Goal: Task Accomplishment & Management: Complete application form

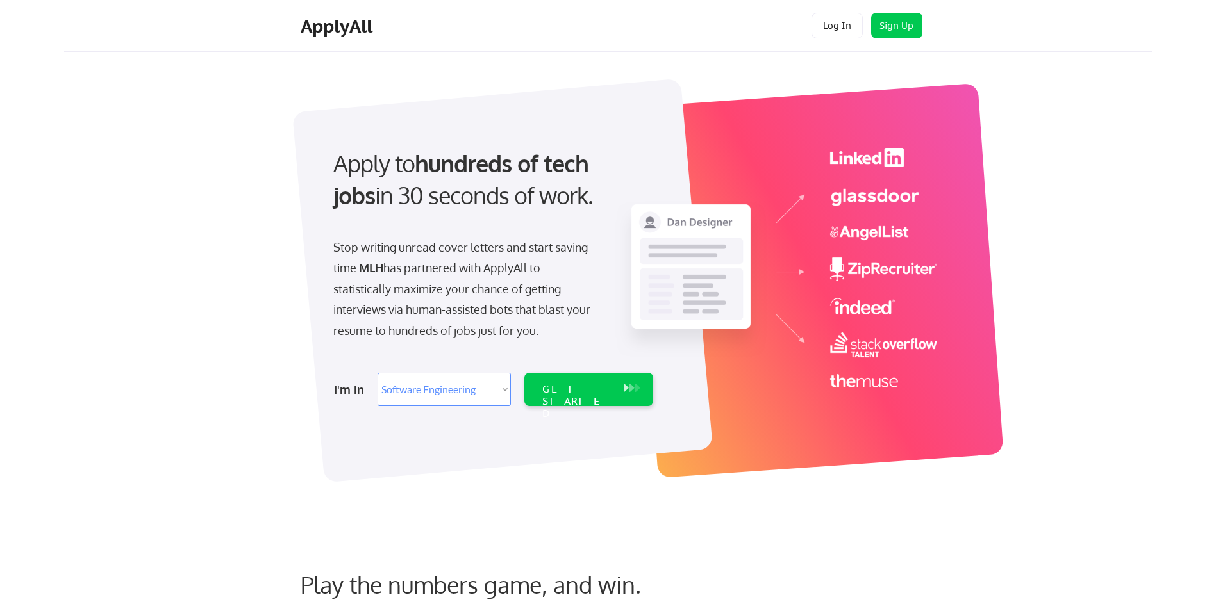
select select ""engineering""
click at [458, 385] on select "Select Role Software Engineering Product Management Customer Success Sales UI/U…" at bounding box center [443, 389] width 133 height 33
select select ""BLANK_1427118194589""
click at [377, 373] on select "Select Role Software Engineering Product Management Customer Success Sales UI/U…" at bounding box center [443, 389] width 133 height 33
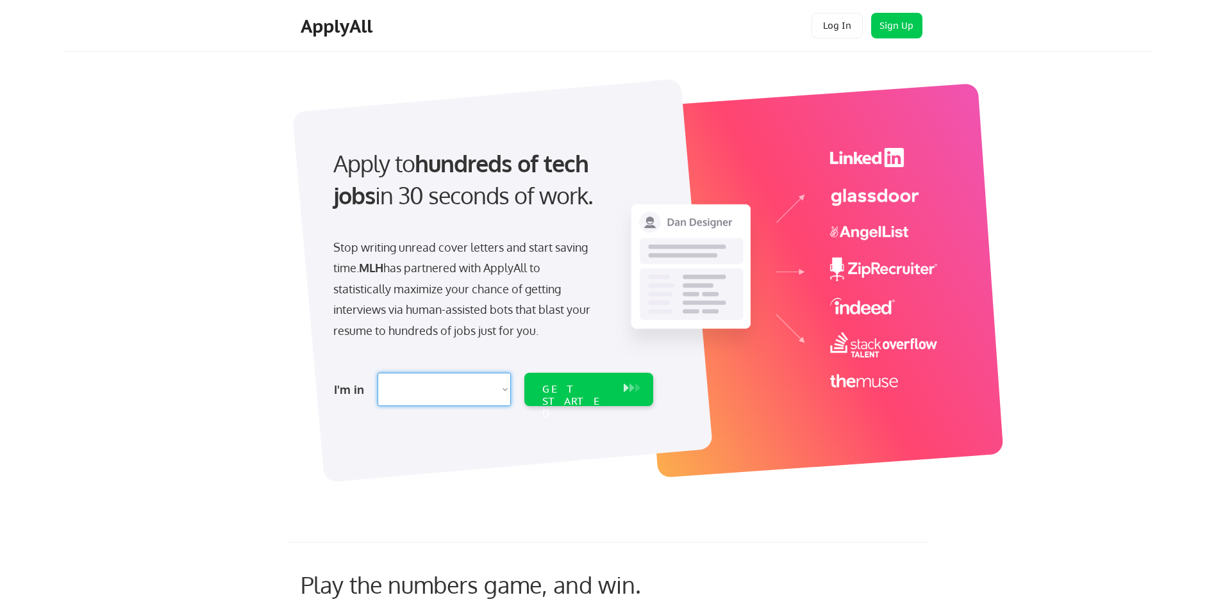
select select ""PLACEHOLDER_1427118222253""
click at [454, 392] on select "Select Role Software Engineering Product Management Customer Success Sales UI/U…" at bounding box center [443, 389] width 133 height 33
click at [930, 83] on div at bounding box center [628, 269] width 641 height 393
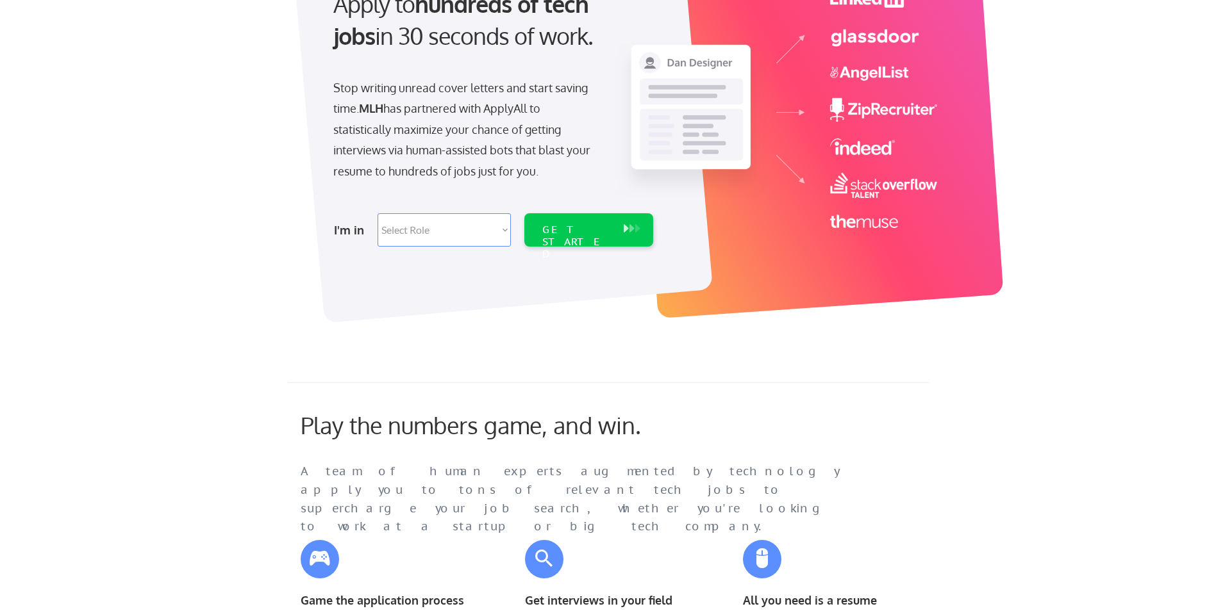
scroll to position [165, 0]
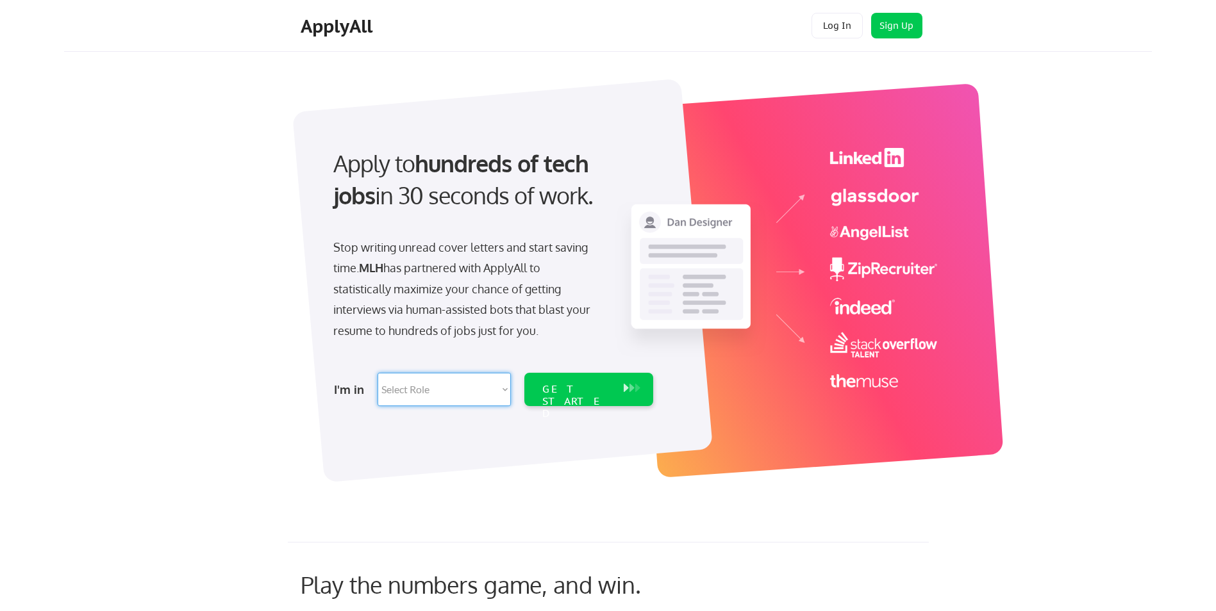
click at [412, 388] on select "Select Role Software Engineering Product Management Customer Success Sales UI/U…" at bounding box center [443, 389] width 133 height 33
click at [455, 388] on select "Select Role Software Engineering Product Management Customer Success Sales UI/U…" at bounding box center [443, 389] width 133 height 33
select select ""engineering""
click at [377, 373] on select "Select Role Software Engineering Product Management Customer Success Sales UI/U…" at bounding box center [443, 389] width 133 height 33
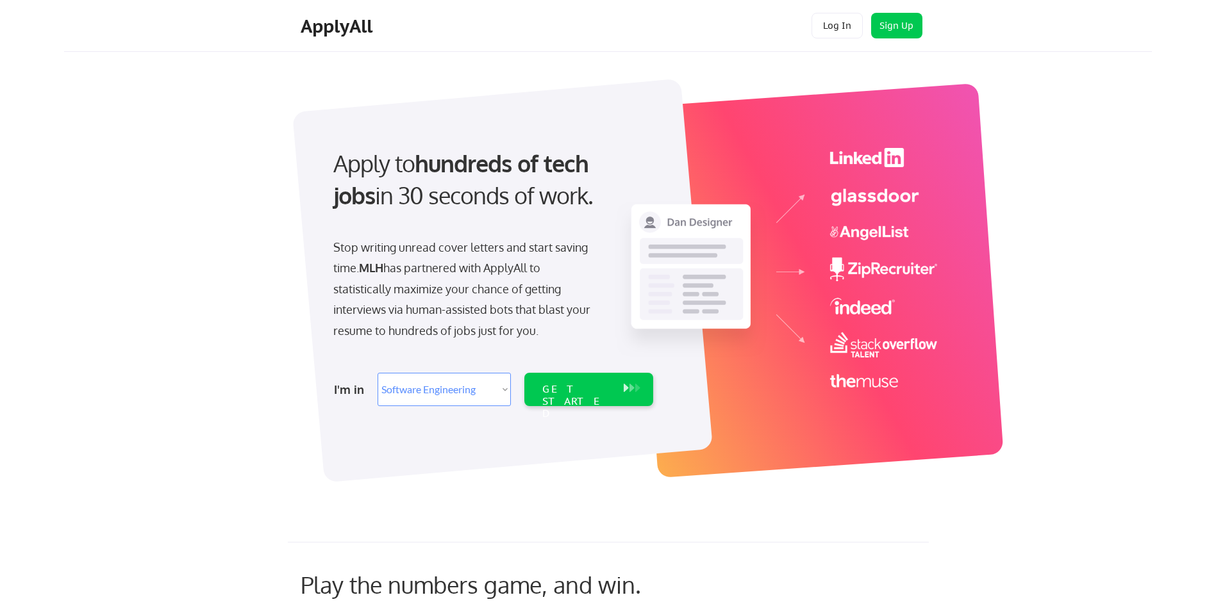
select select ""engineering""
click at [600, 398] on div "GET STARTED" at bounding box center [576, 389] width 81 height 33
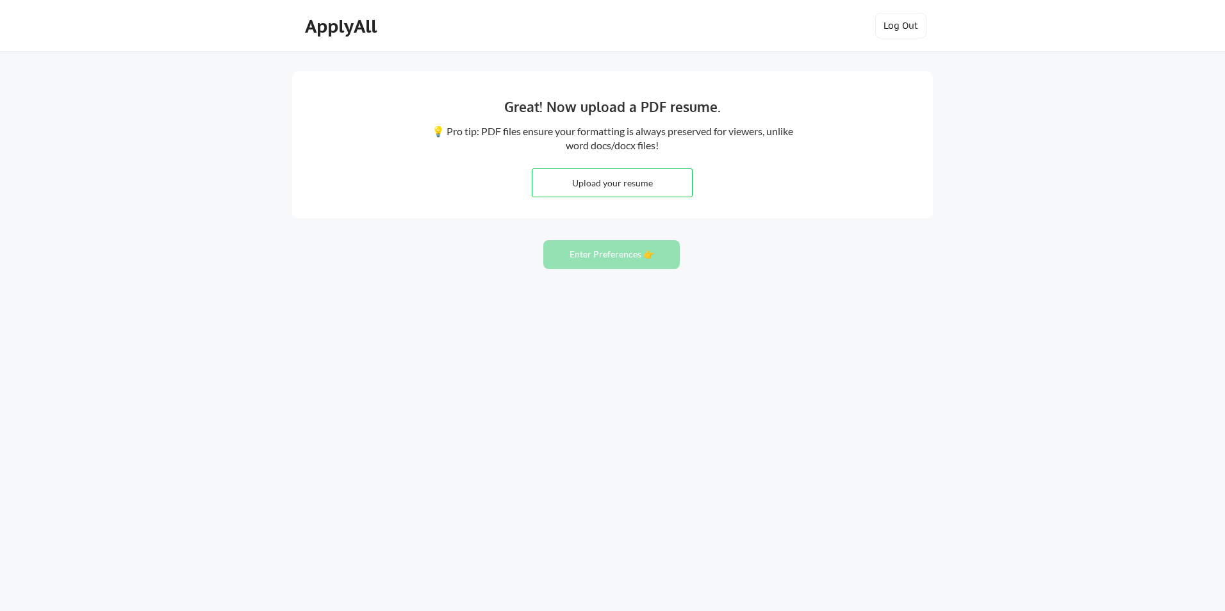
click at [631, 178] on input "file" at bounding box center [612, 183] width 160 height 28
